Goal: Find specific page/section: Find specific page/section

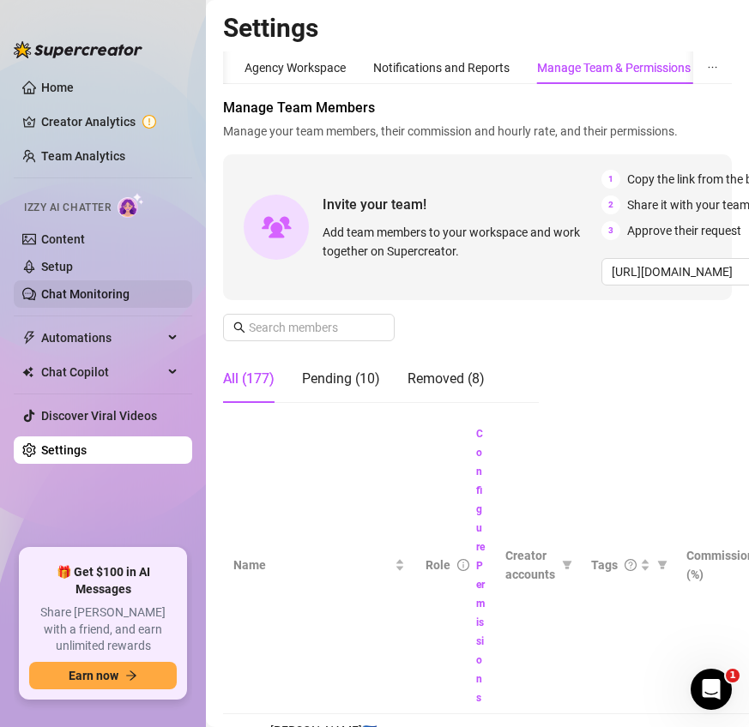
click at [109, 291] on link "Chat Monitoring" at bounding box center [85, 294] width 88 height 14
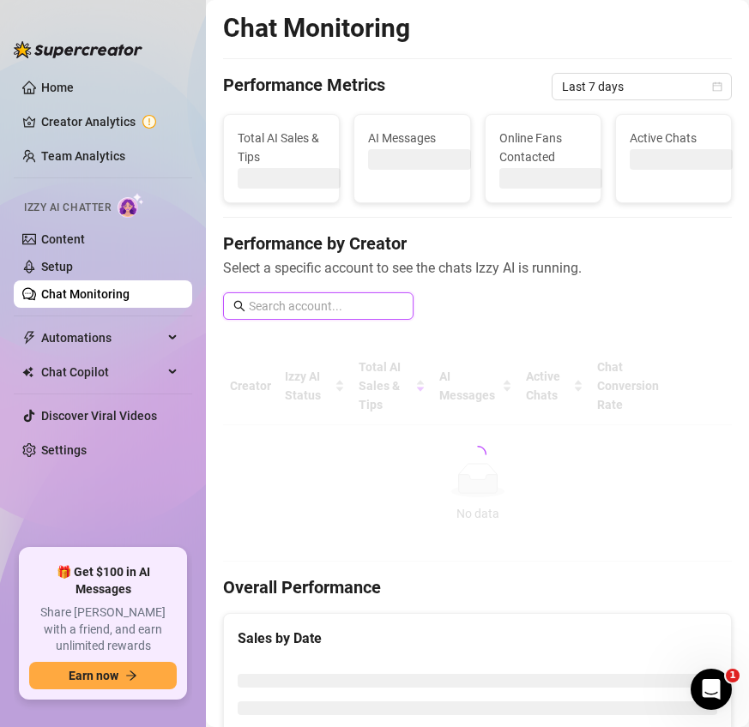
click at [328, 304] on input "text" at bounding box center [326, 306] width 154 height 19
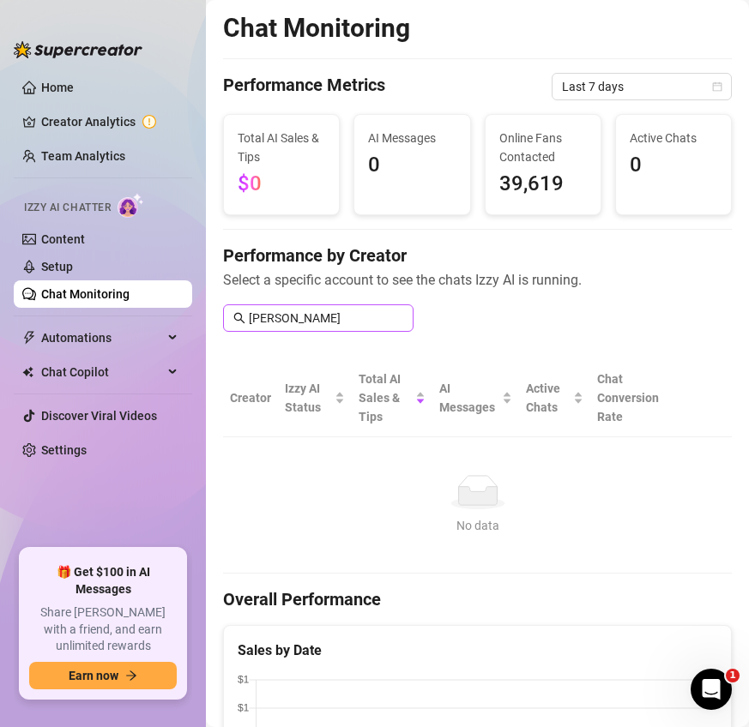
click at [330, 305] on span "[PERSON_NAME]" at bounding box center [318, 317] width 190 height 27
click at [333, 322] on input "[PERSON_NAME]" at bounding box center [326, 318] width 154 height 19
type input "j"
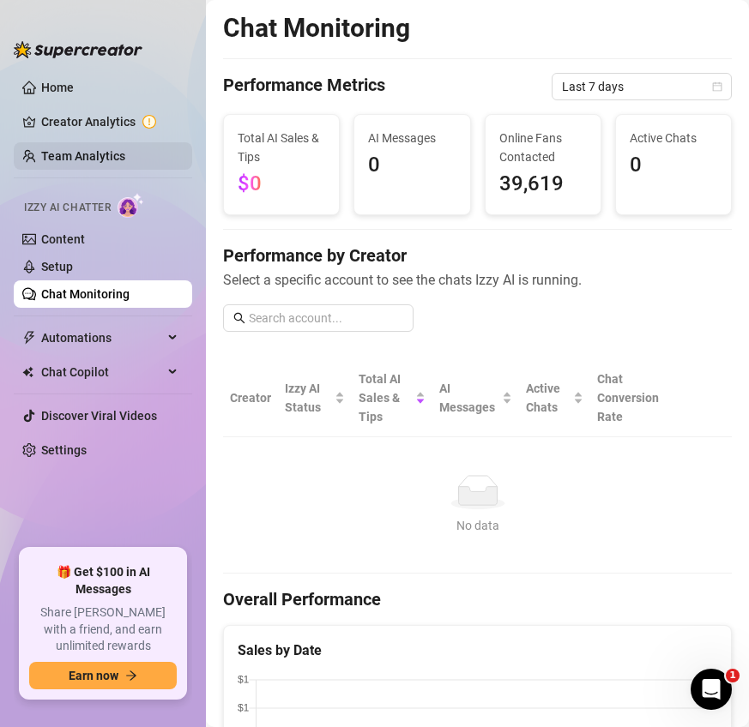
click at [125, 162] on link "Team Analytics" at bounding box center [83, 156] width 84 height 14
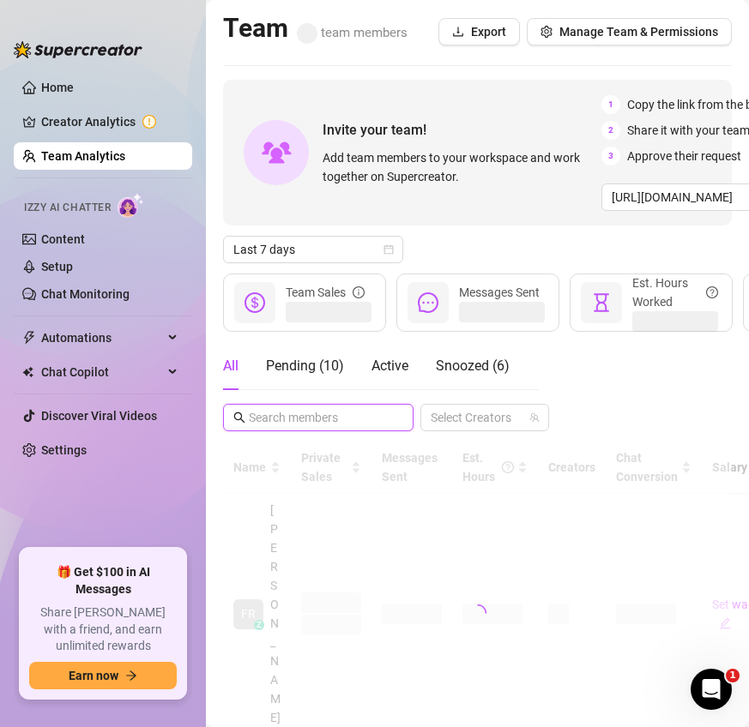
click at [379, 410] on input "text" at bounding box center [319, 417] width 141 height 19
type input "h"
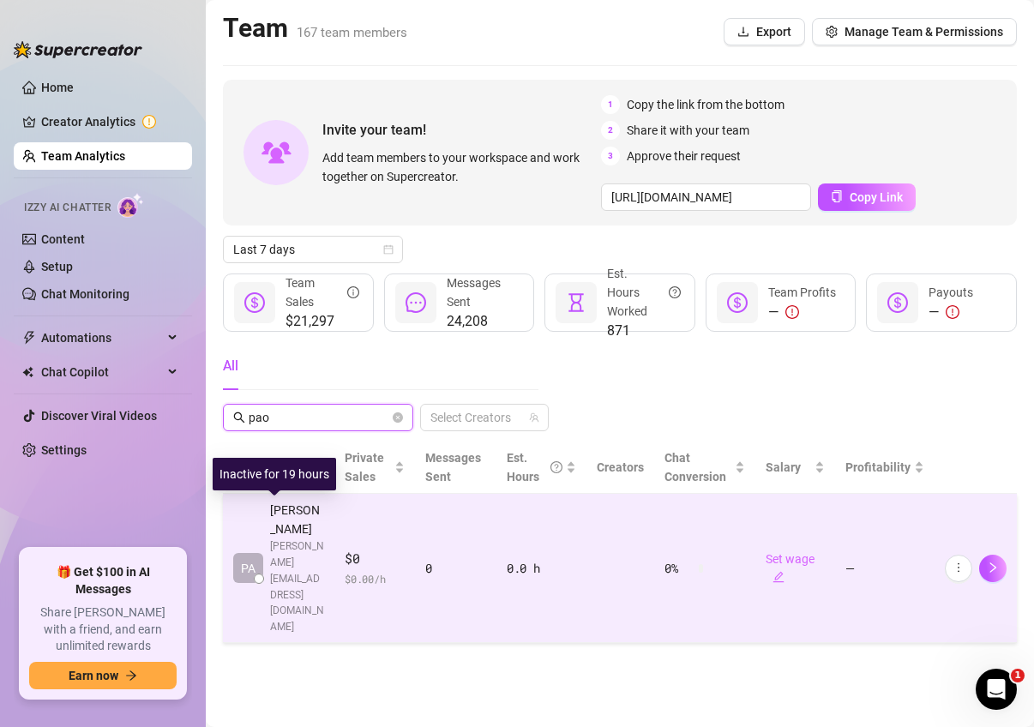
type input "pao"
click at [298, 539] on span "[PERSON_NAME][EMAIL_ADDRESS][DOMAIN_NAME]" at bounding box center [297, 587] width 54 height 97
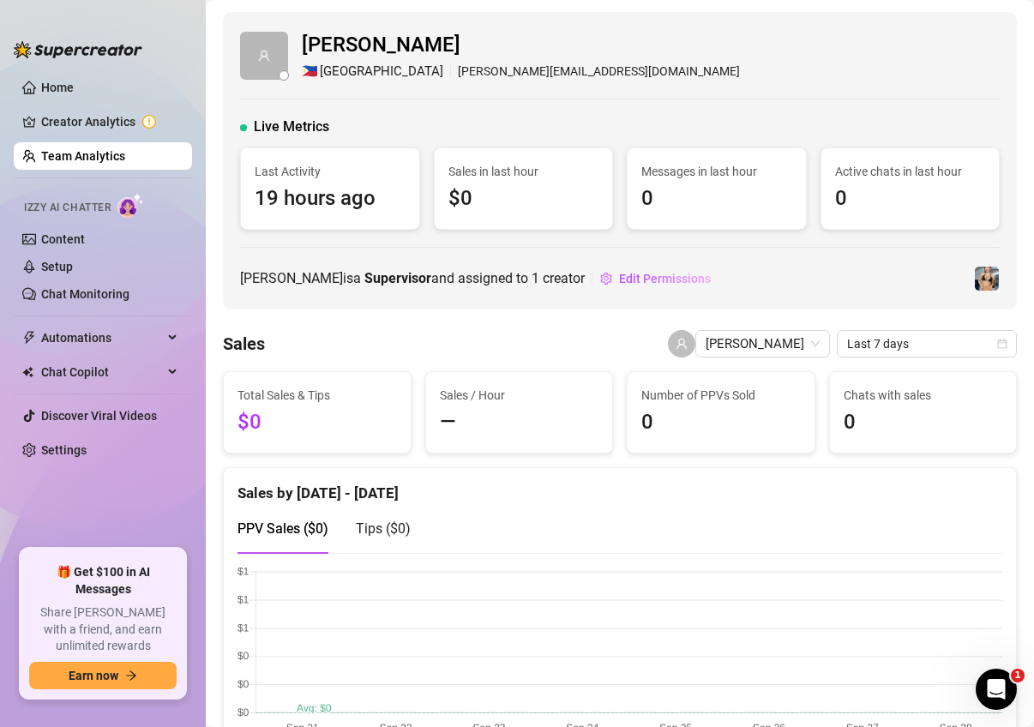
click at [125, 149] on link "Team Analytics" at bounding box center [83, 156] width 84 height 14
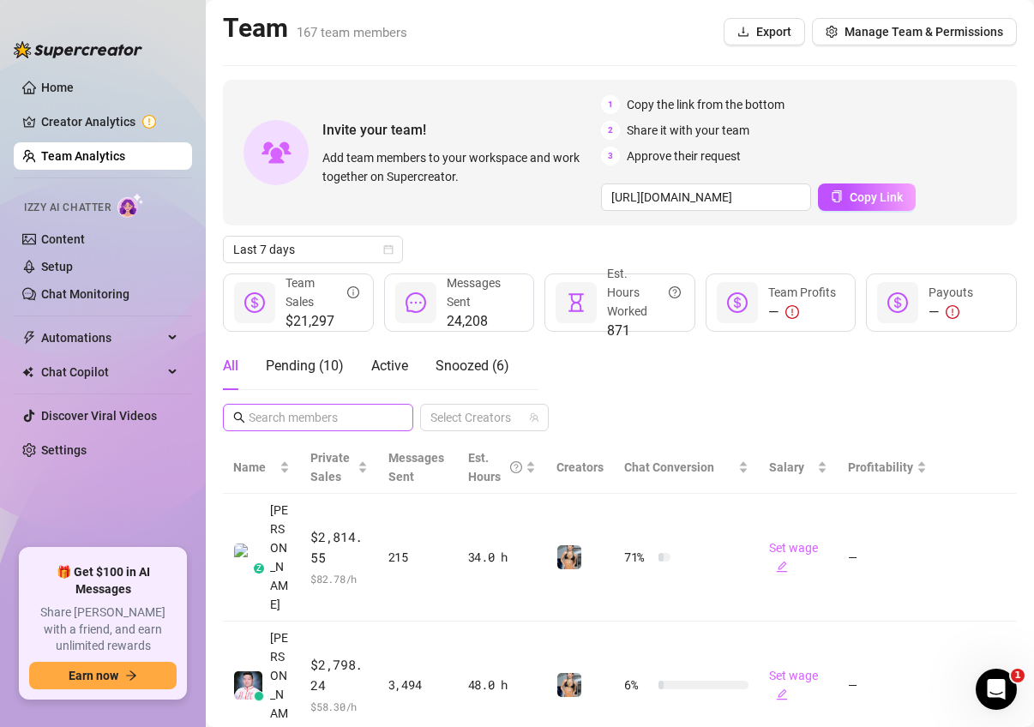
click at [318, 428] on span at bounding box center [318, 417] width 190 height 27
click at [314, 420] on input "text" at bounding box center [319, 417] width 141 height 19
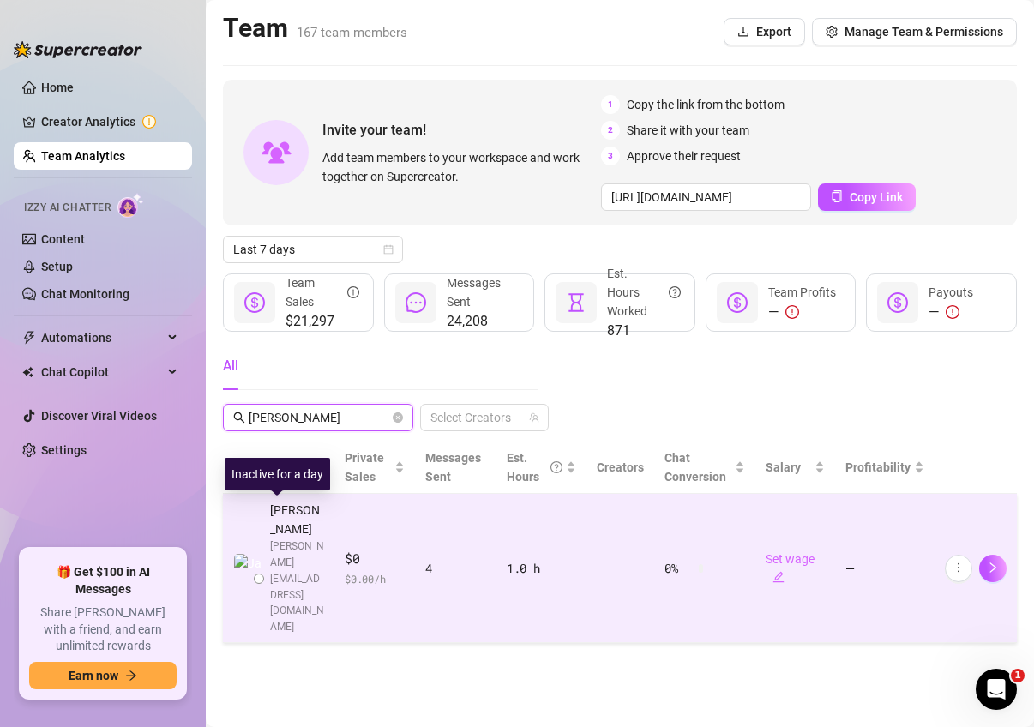
type input "[PERSON_NAME]"
click at [316, 545] on span "[PERSON_NAME][EMAIL_ADDRESS][DOMAIN_NAME]" at bounding box center [297, 587] width 54 height 97
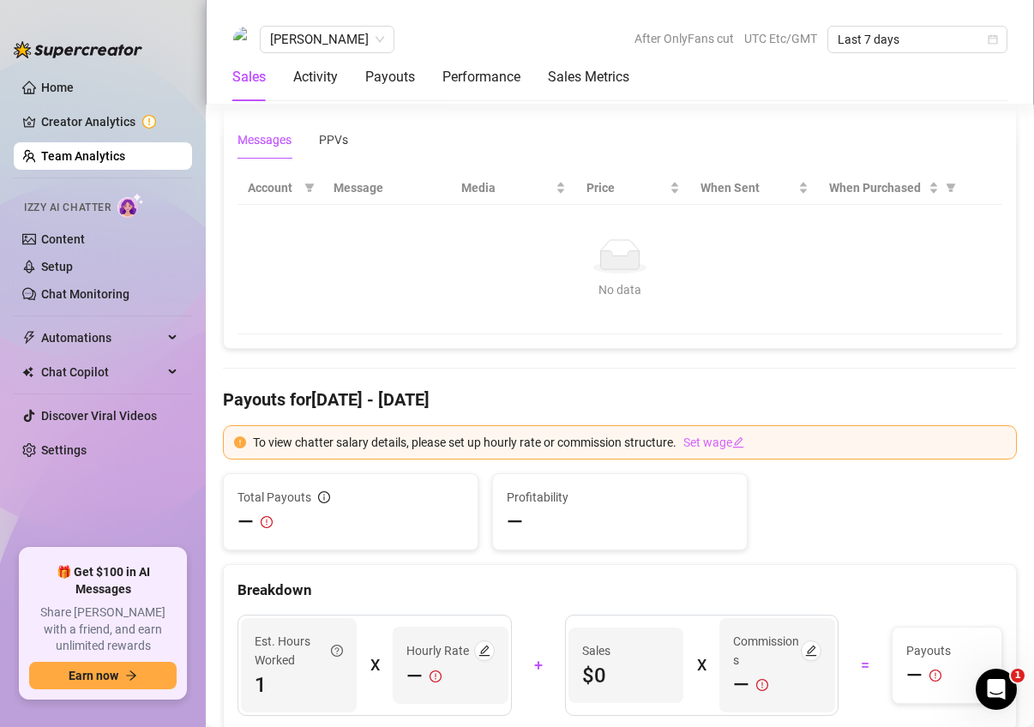
scroll to position [930, 0]
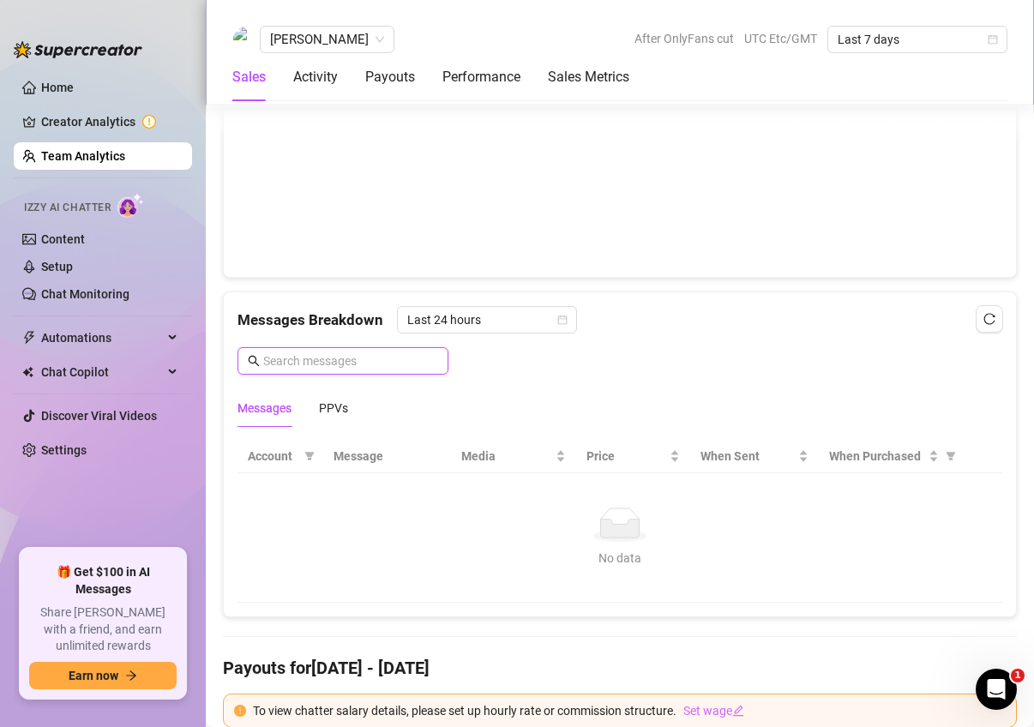
click at [400, 352] on input "text" at bounding box center [350, 361] width 175 height 19
type input "[PERSON_NAME]"
click at [342, 357] on input "[PERSON_NAME]" at bounding box center [350, 361] width 175 height 19
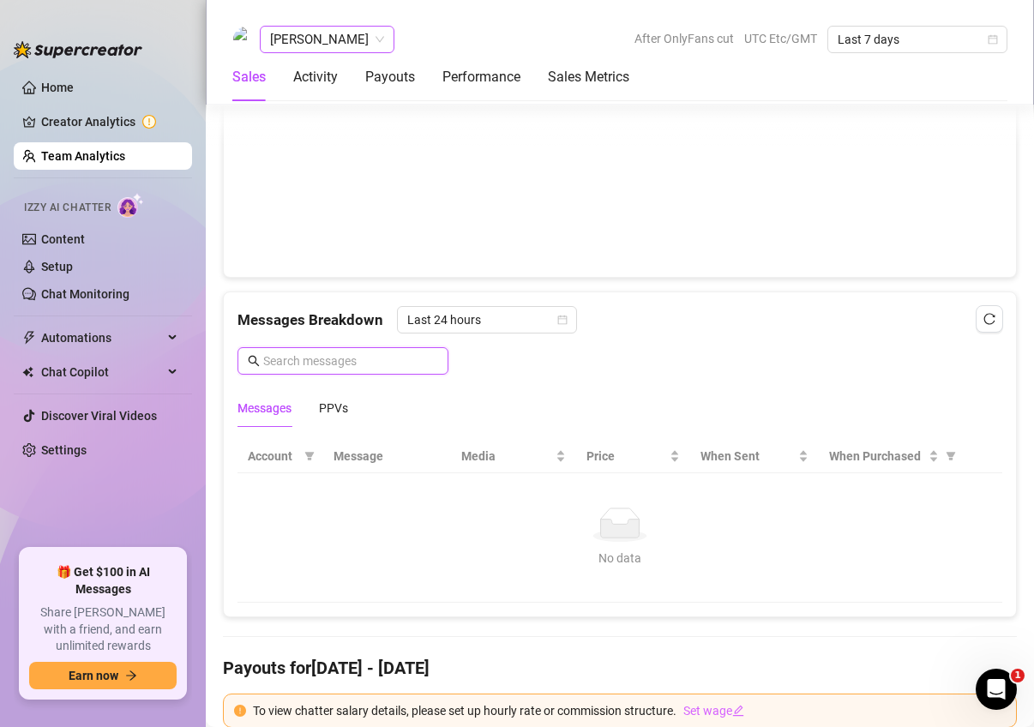
click at [328, 37] on span "[PERSON_NAME]" at bounding box center [327, 40] width 114 height 26
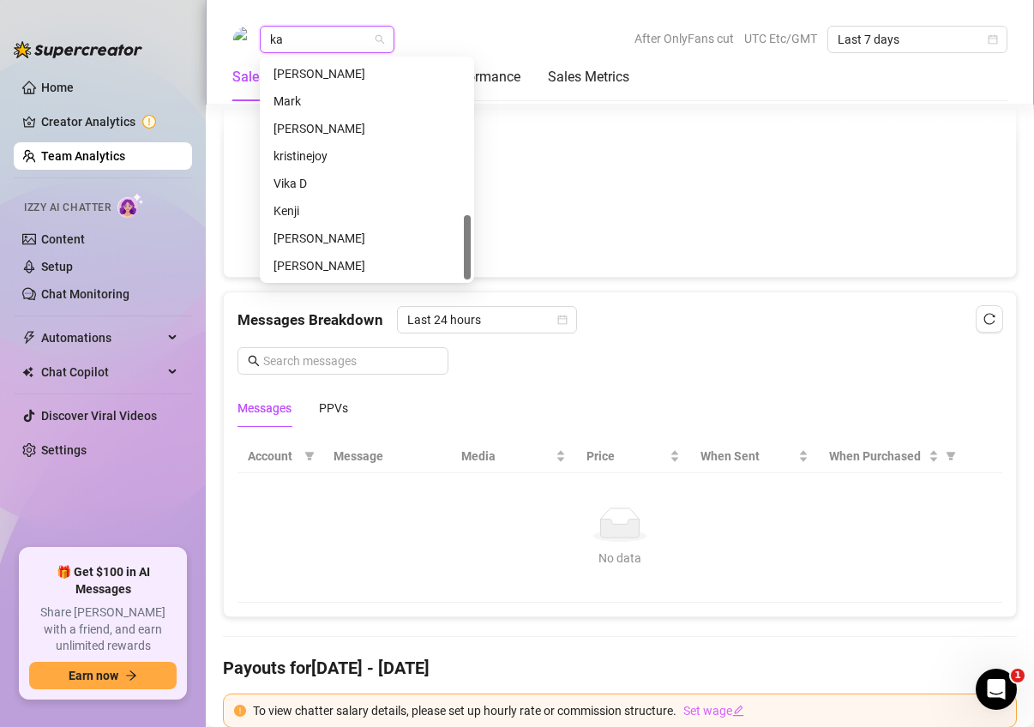
scroll to position [0, 0]
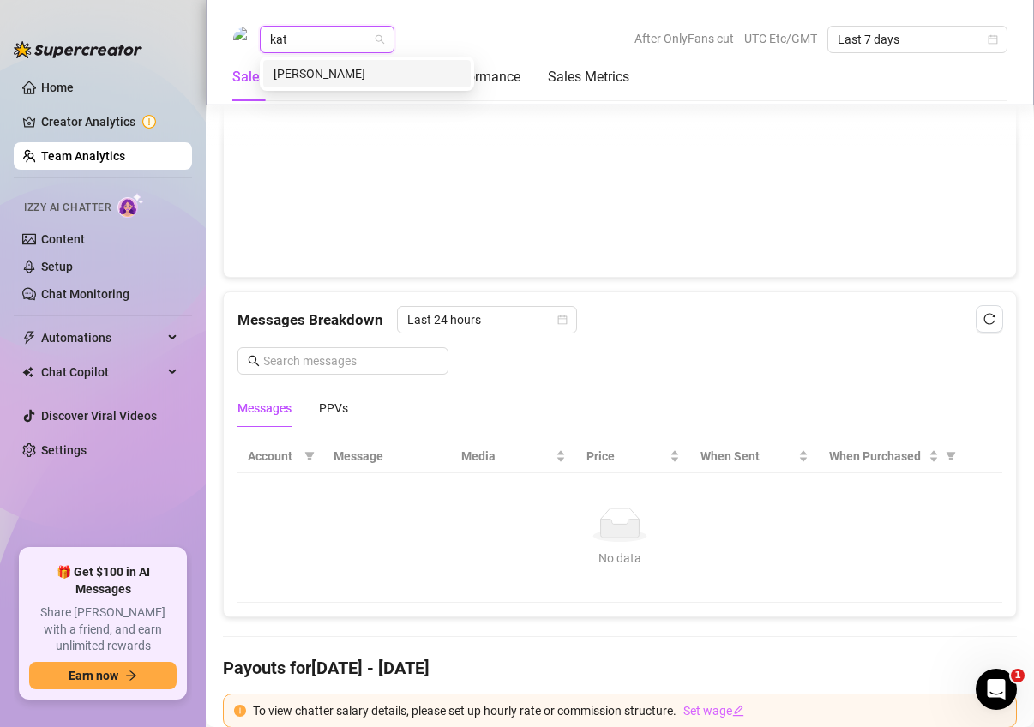
type input "katr"
click at [296, 80] on div "[PERSON_NAME]" at bounding box center [367, 73] width 187 height 19
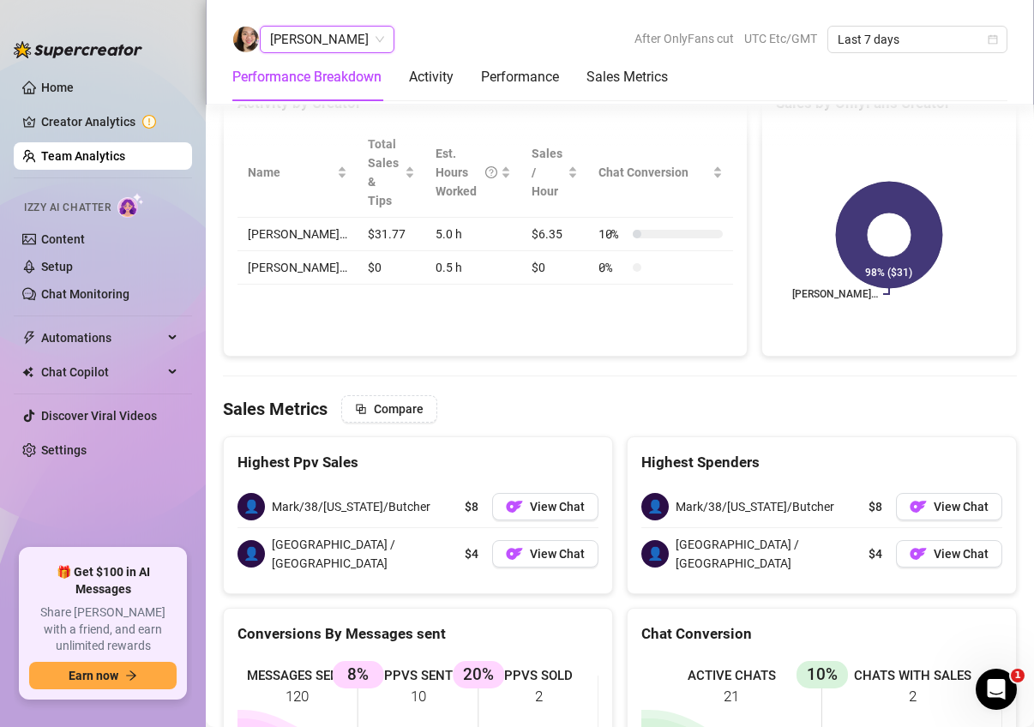
scroll to position [1172, 0]
